Goal: Transaction & Acquisition: Purchase product/service

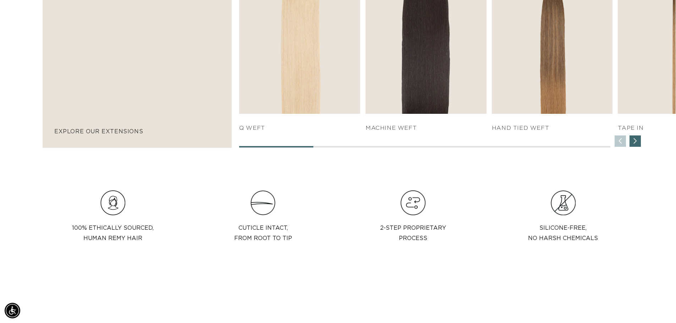
scroll to position [0, 626]
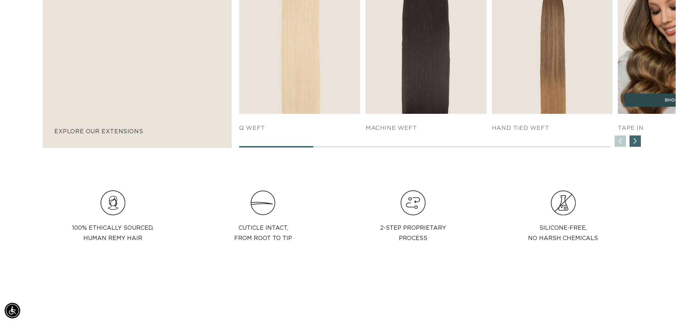
click at [646, 105] on link "SHOP NOW" at bounding box center [679, 100] width 108 height 13
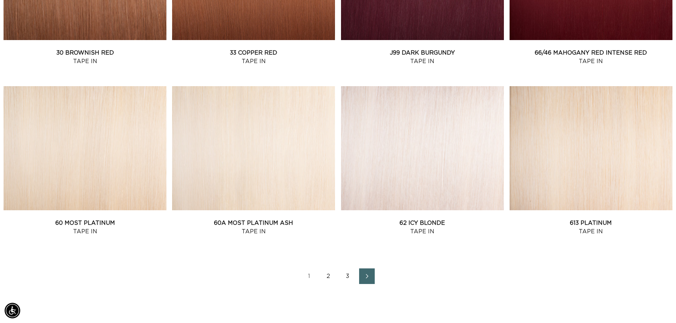
click at [330, 275] on link "2" at bounding box center [329, 277] width 16 height 16
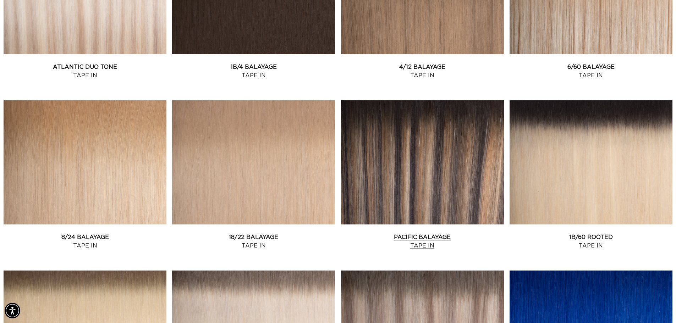
click at [427, 233] on link "Pacific Balayage Tape In" at bounding box center [422, 241] width 163 height 17
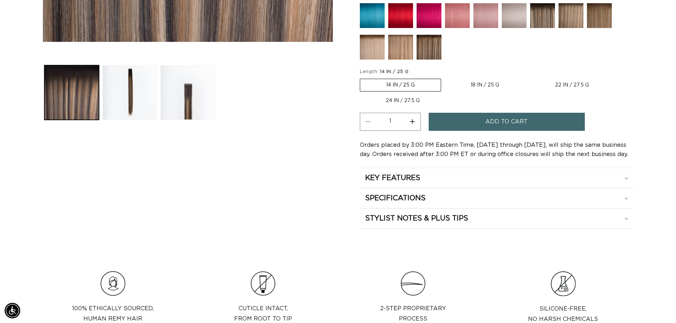
scroll to position [0, 626]
click at [474, 84] on label "18 IN / 25 G Variant sold out or unavailable" at bounding box center [485, 85] width 81 height 12
click at [491, 88] on label "18 IN / 25 G Variant sold out or unavailable" at bounding box center [485, 85] width 81 height 12
click at [445, 78] on input "18 IN / 25 G Variant sold out or unavailable" at bounding box center [445, 77] width 0 height 0
radio input "true"
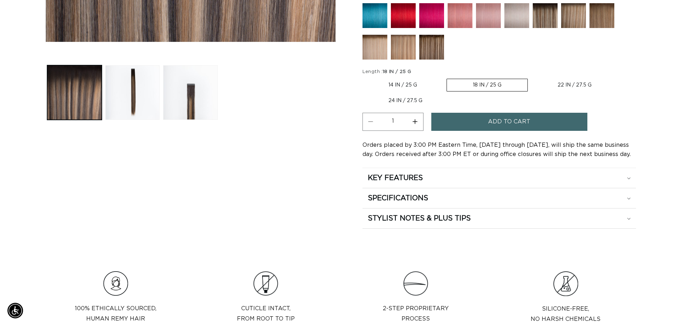
scroll to position [0, 1251]
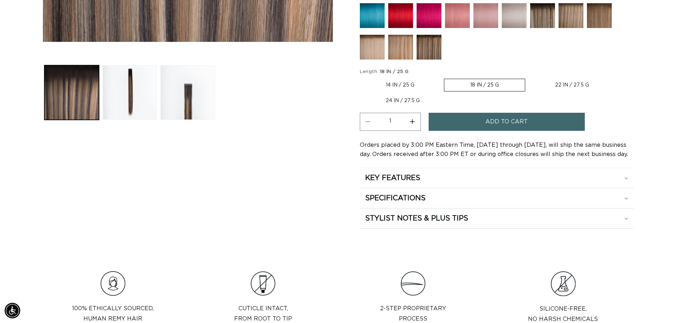
click at [413, 121] on button "Increase quantity for Pacific Balayage - Tape In" at bounding box center [413, 122] width 16 height 18
type input "2"
click at [482, 120] on button "Add to cart" at bounding box center [507, 122] width 156 height 18
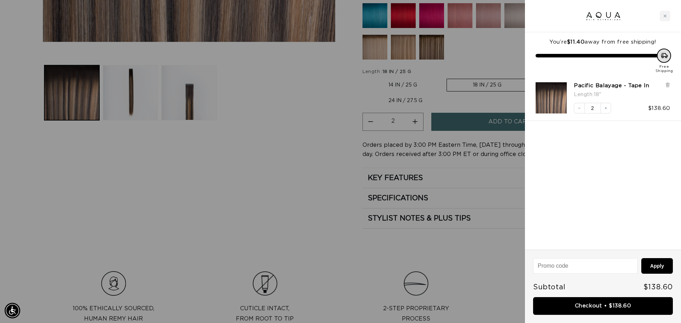
scroll to position [0, 631]
click at [588, 308] on link "Checkout • $138.60" at bounding box center [603, 306] width 140 height 18
